Goal: Navigation & Orientation: Go to known website

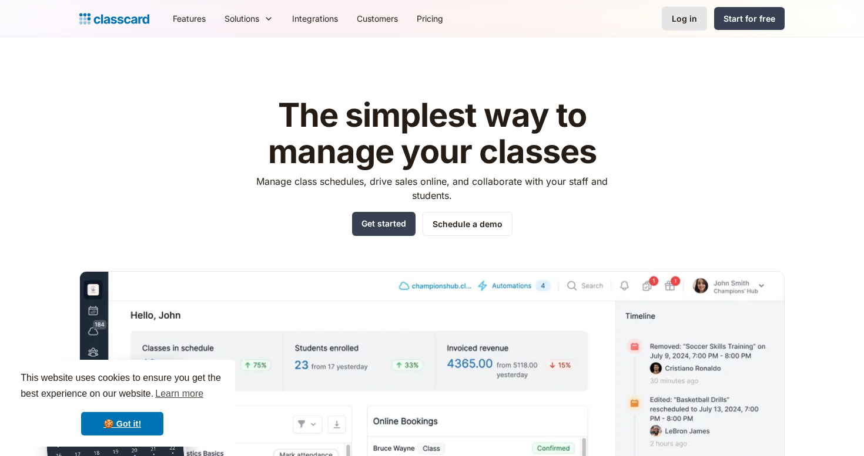
click at [680, 19] on div "Log in" at bounding box center [683, 18] width 25 height 12
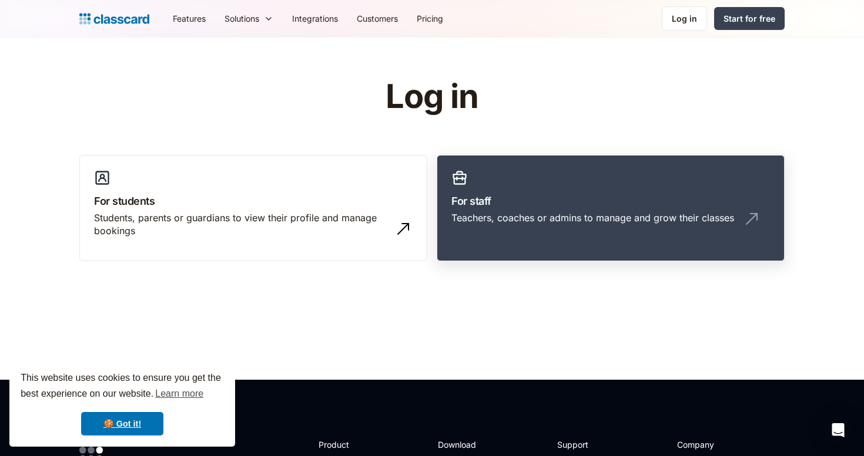
click at [481, 232] on div "Teachers, coaches or admins to manage and grow their classes" at bounding box center [610, 222] width 318 height 22
